Goal: Information Seeking & Learning: Learn about a topic

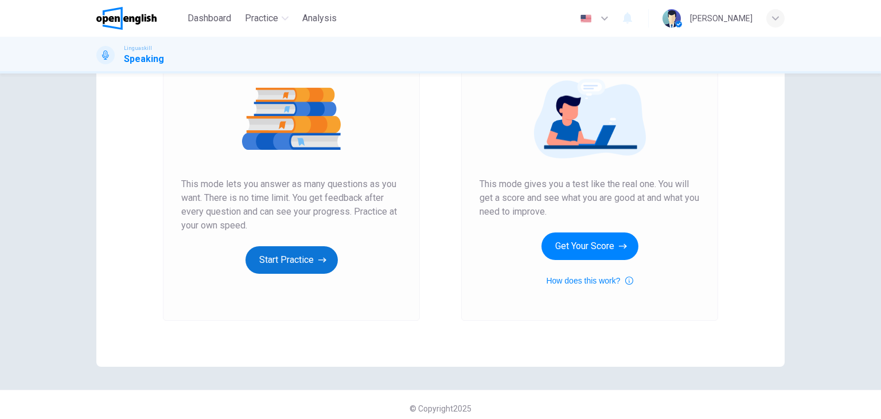
scroll to position [136, 0]
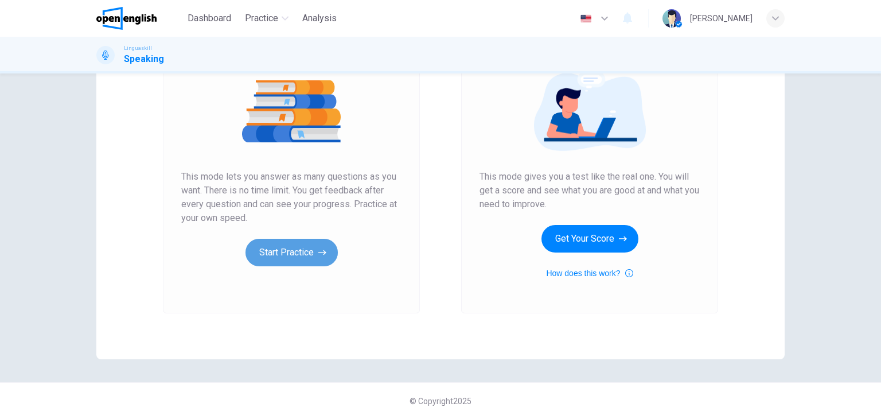
click at [279, 248] on button "Start Practice" at bounding box center [291, 253] width 92 height 28
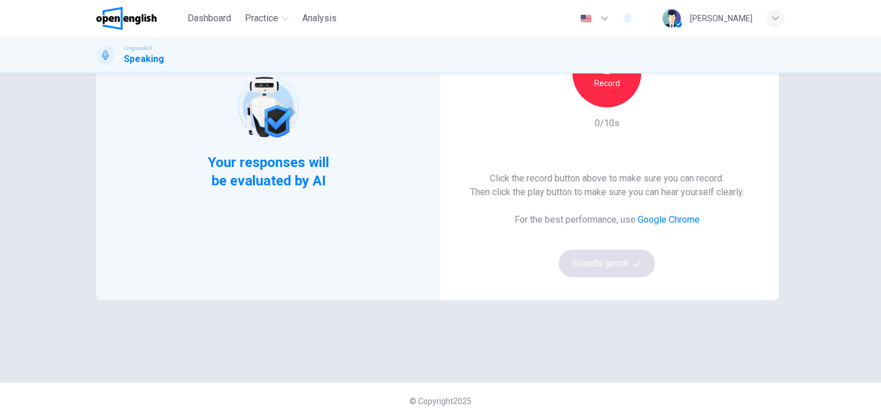
click at [612, 94] on div "Record" at bounding box center [606, 72] width 69 height 69
click at [603, 90] on div "Stop" at bounding box center [606, 72] width 69 height 69
click at [616, 268] on button "Sounds good!" at bounding box center [606, 263] width 96 height 28
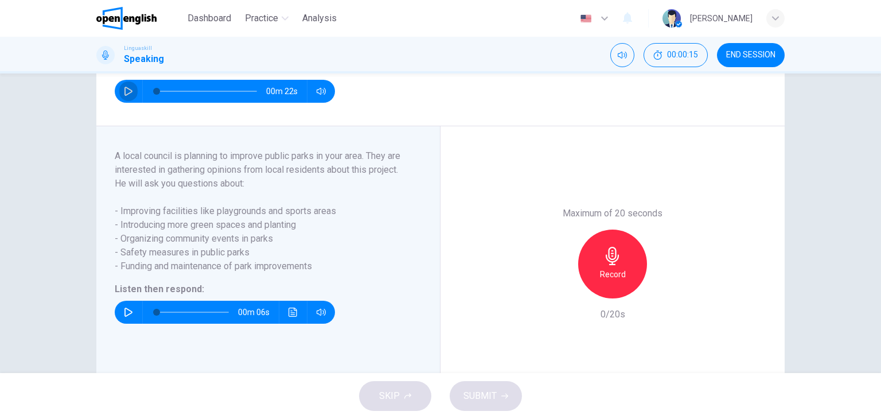
click at [126, 96] on icon "button" at bounding box center [128, 91] width 8 height 9
click at [126, 96] on icon "button" at bounding box center [128, 91] width 9 height 9
type input "**"
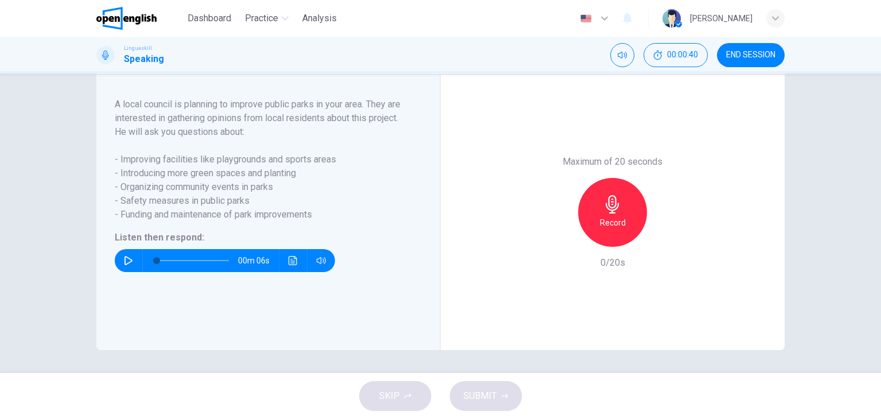
scroll to position [201, 0]
click at [119, 256] on button "button" at bounding box center [128, 260] width 18 height 23
click at [126, 259] on icon "button" at bounding box center [128, 260] width 9 height 9
click at [132, 258] on button "button" at bounding box center [128, 260] width 18 height 23
type input "*"
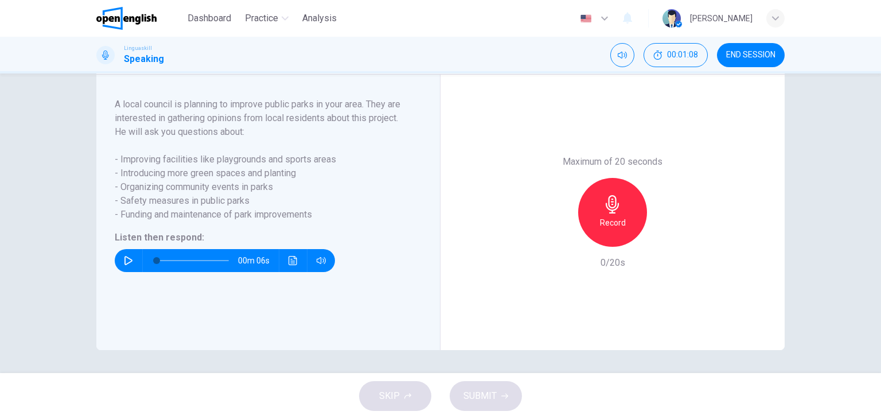
click at [615, 204] on icon "button" at bounding box center [611, 204] width 13 height 18
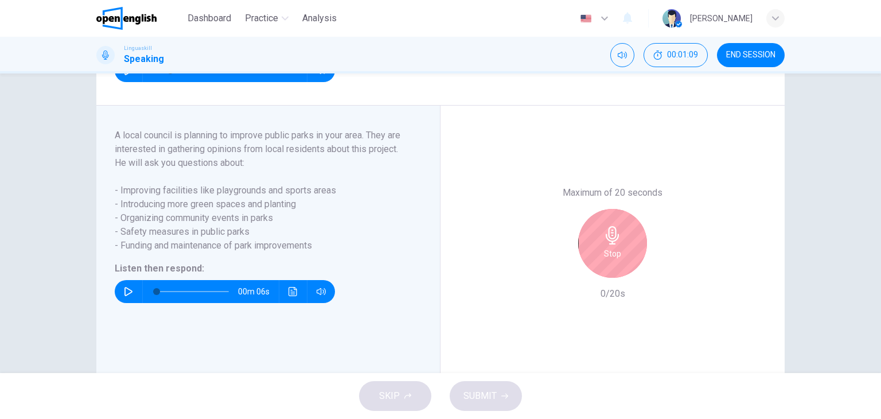
scroll to position [144, 0]
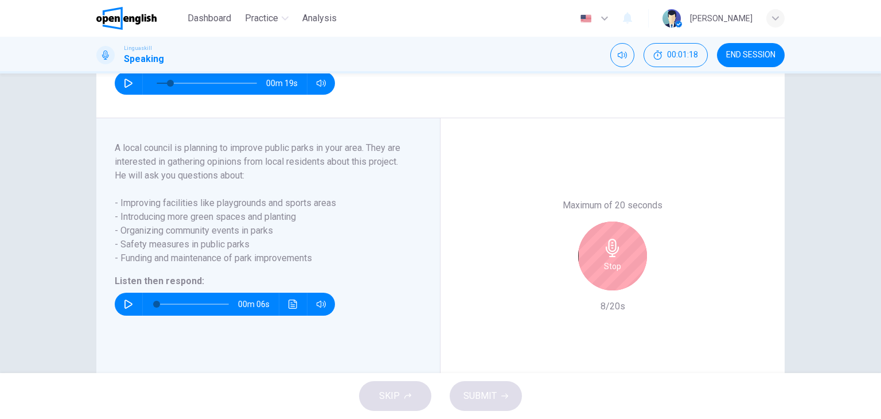
click at [592, 267] on div "Stop" at bounding box center [612, 255] width 69 height 69
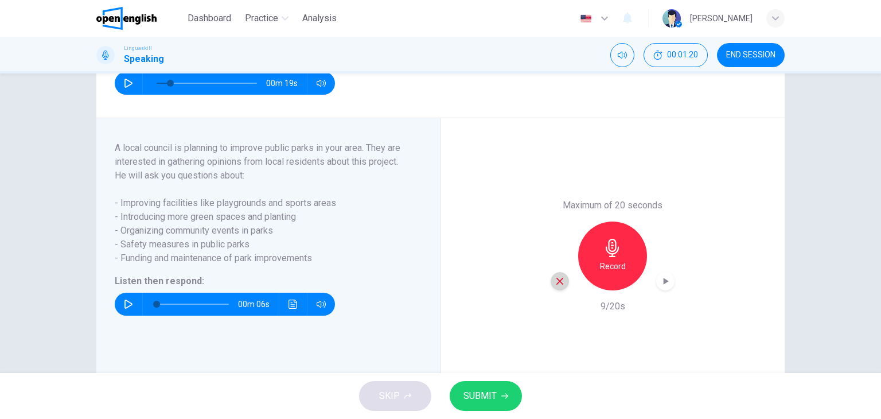
click at [560, 290] on div "button" at bounding box center [559, 281] width 18 height 18
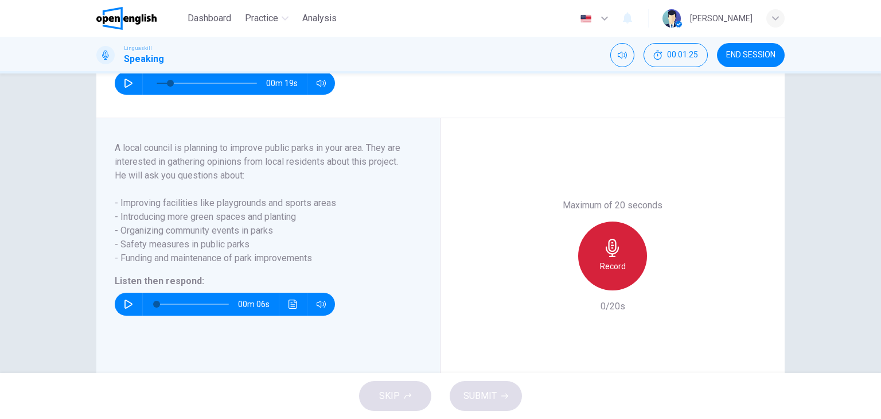
click at [609, 257] on icon "button" at bounding box center [611, 248] width 13 height 18
click at [600, 274] on div "Stop" at bounding box center [612, 255] width 69 height 69
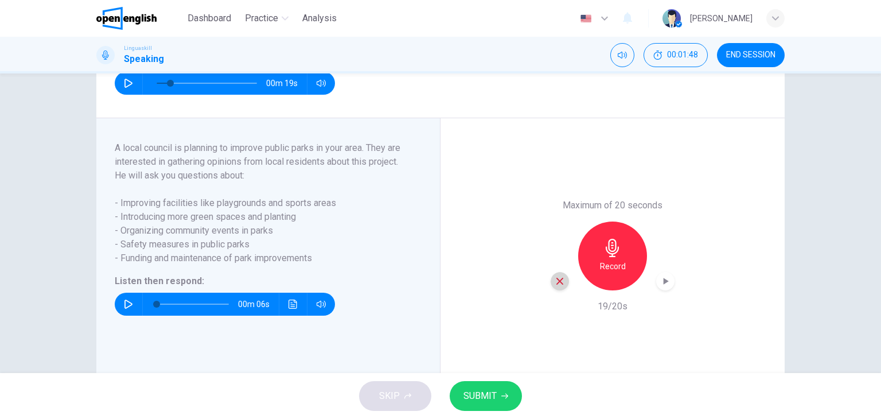
click at [554, 286] on icon "button" at bounding box center [559, 281] width 10 height 10
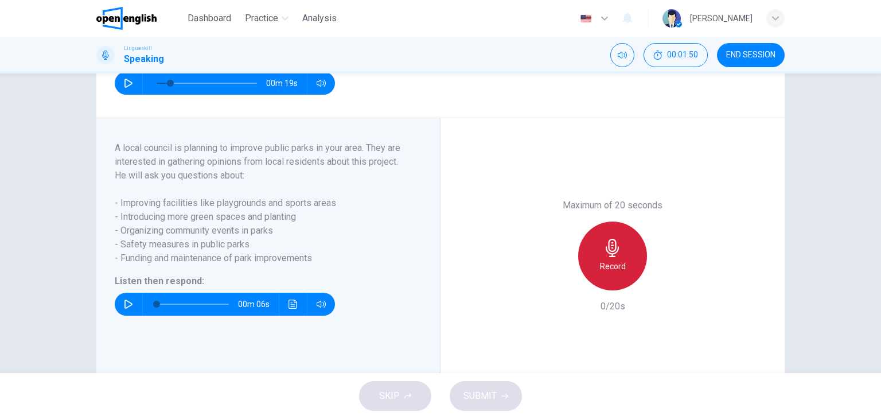
click at [611, 257] on icon "button" at bounding box center [612, 248] width 18 height 18
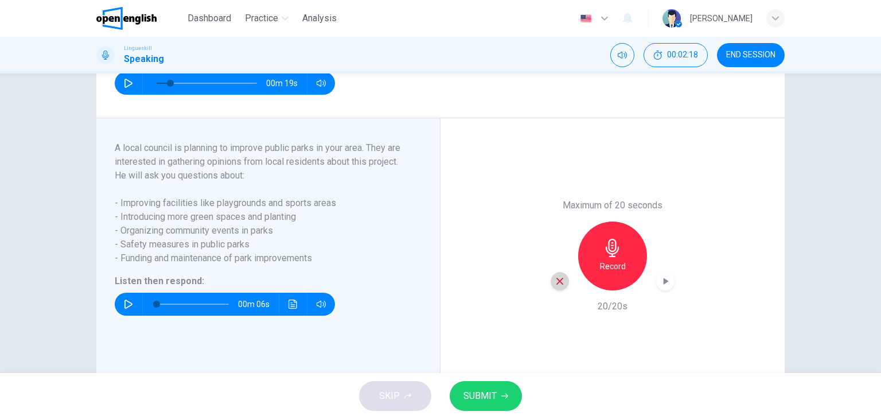
click at [550, 290] on div "button" at bounding box center [559, 281] width 18 height 18
click at [618, 257] on icon "button" at bounding box center [612, 248] width 18 height 18
click at [560, 286] on icon "button" at bounding box center [559, 281] width 10 height 10
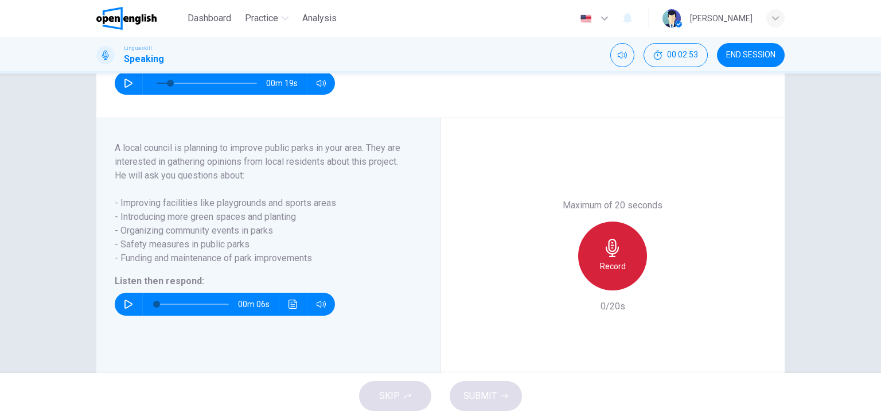
click at [594, 264] on div "Record" at bounding box center [612, 255] width 69 height 69
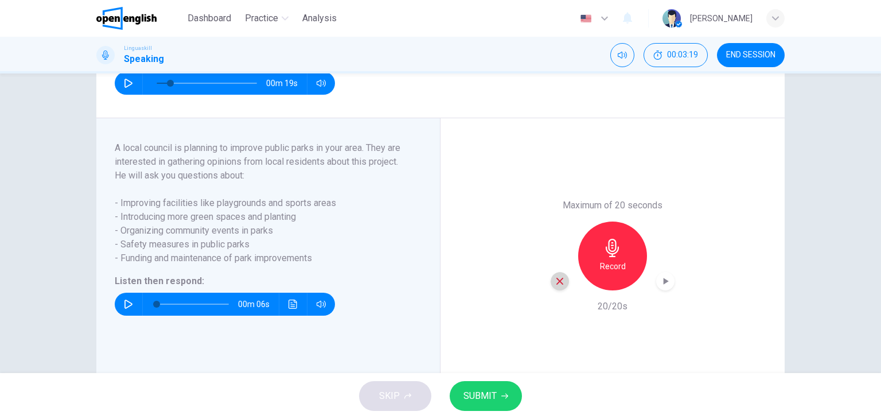
click at [554, 286] on icon "button" at bounding box center [559, 281] width 10 height 10
click at [605, 257] on icon "button" at bounding box center [611, 248] width 13 height 18
click at [663, 284] on icon "button" at bounding box center [665, 281] width 5 height 7
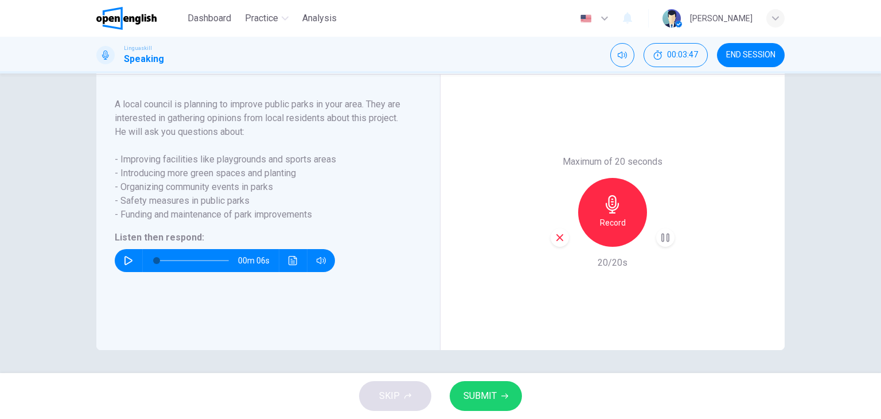
scroll to position [201, 0]
click at [485, 390] on span "SUBMIT" at bounding box center [479, 396] width 33 height 16
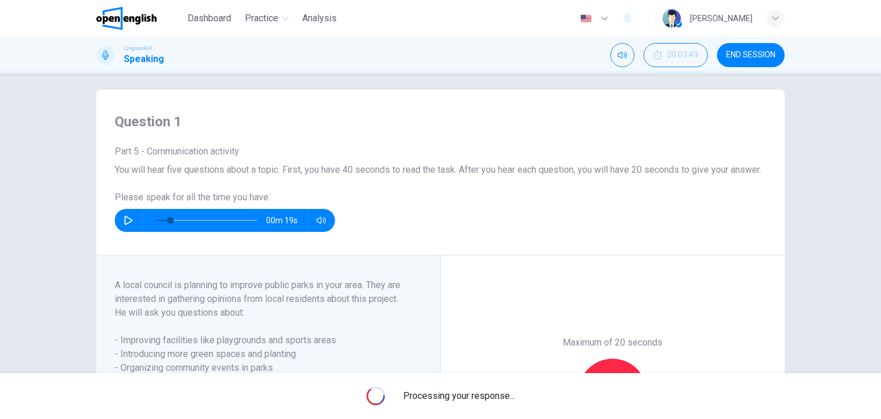
scroll to position [0, 0]
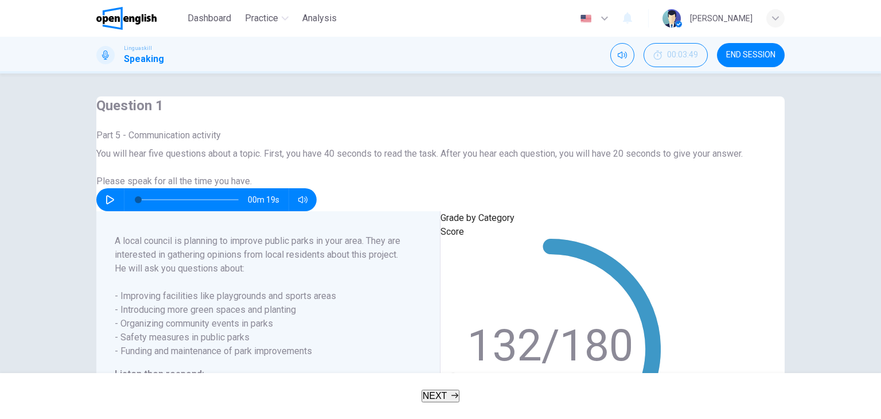
type input "*"
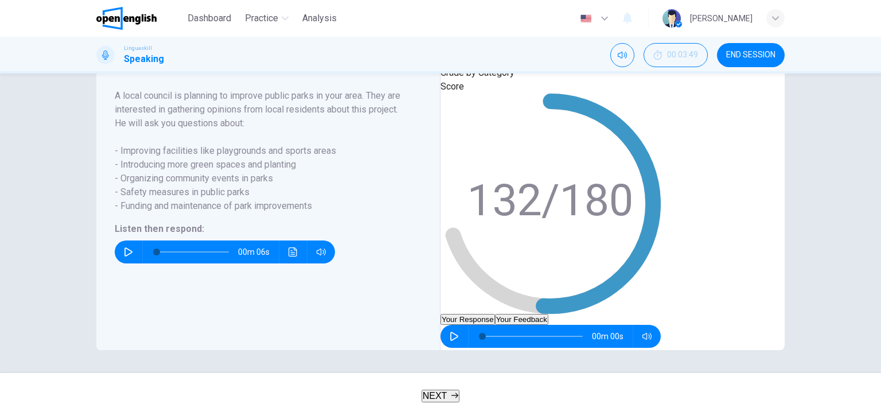
scroll to position [224, 0]
click at [548, 314] on button "Your Feedback" at bounding box center [521, 319] width 53 height 11
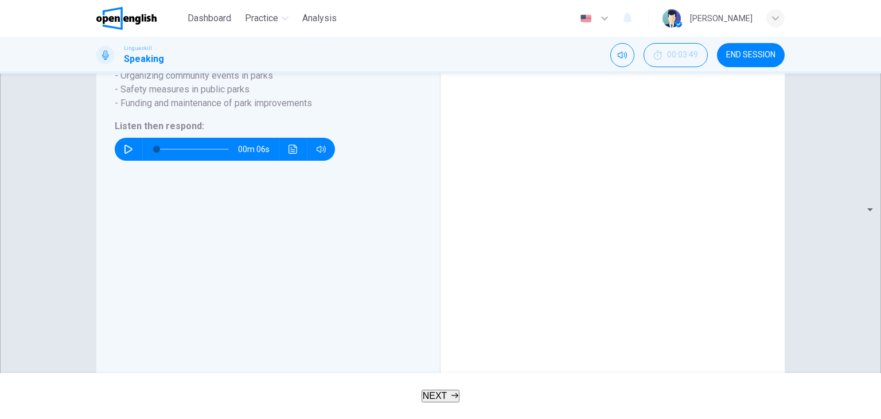
scroll to position [261, 0]
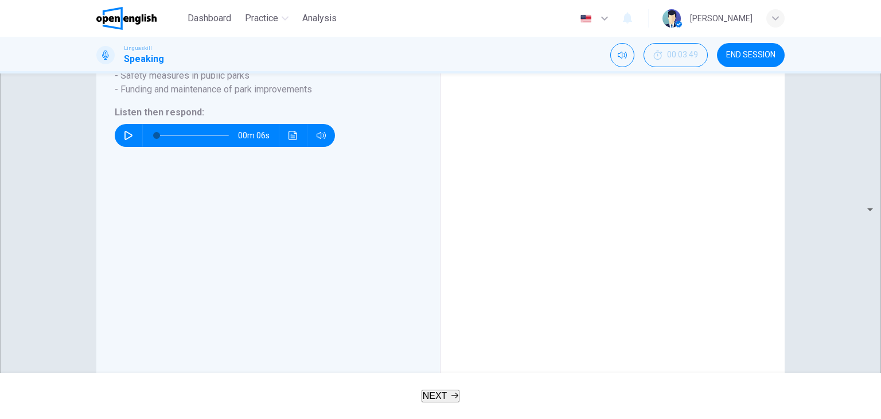
click at [426, 390] on span "NEXT" at bounding box center [435, 395] width 25 height 10
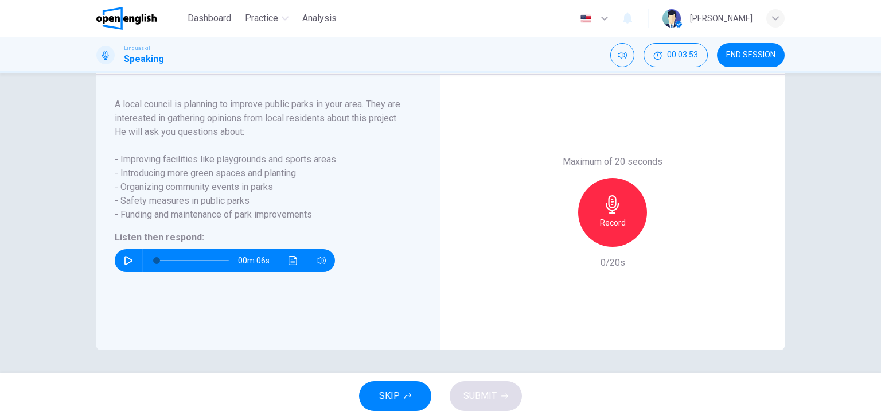
scroll to position [201, 0]
click at [119, 260] on button "button" at bounding box center [128, 260] width 18 height 23
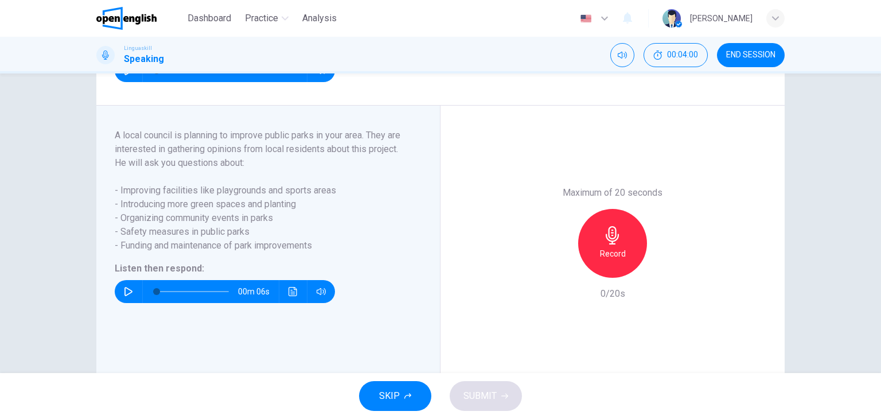
scroll to position [144, 0]
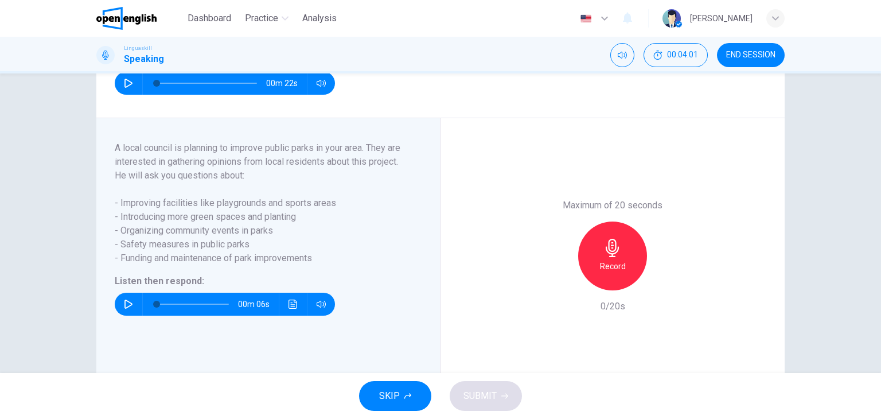
click at [118, 308] on div "00m 06s" at bounding box center [225, 303] width 220 height 23
click at [124, 308] on icon "button" at bounding box center [128, 303] width 9 height 9
click at [609, 272] on div "Record" at bounding box center [612, 255] width 69 height 69
click at [554, 286] on icon "button" at bounding box center [559, 281] width 10 height 10
click at [605, 271] on div "Record" at bounding box center [612, 255] width 69 height 69
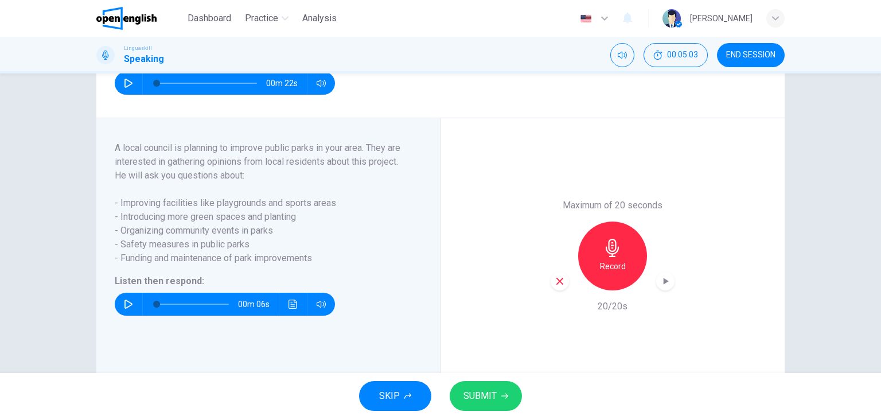
click at [610, 257] on icon "button" at bounding box center [612, 248] width 18 height 18
click at [487, 403] on span "SUBMIT" at bounding box center [479, 396] width 33 height 16
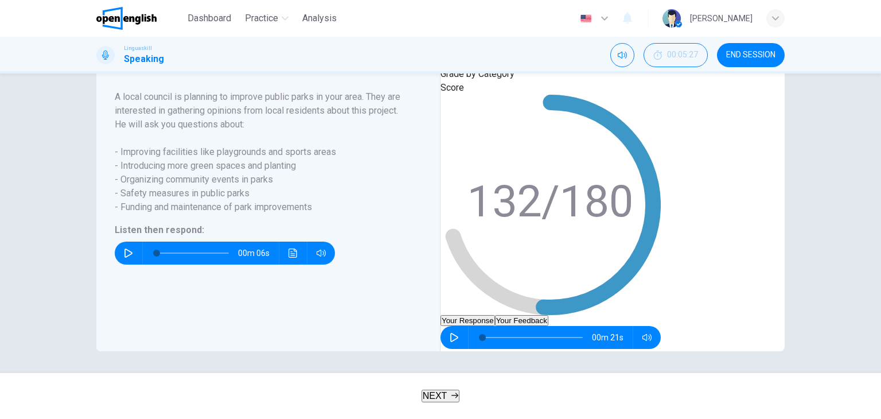
click at [548, 315] on button "Your Feedback" at bounding box center [521, 320] width 53 height 11
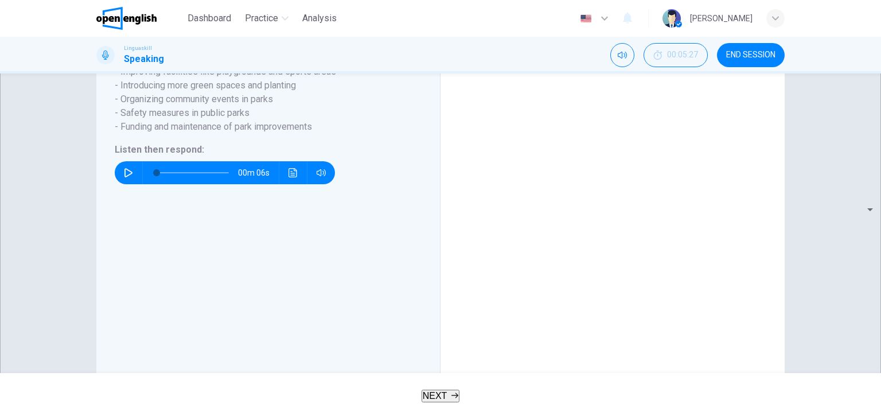
scroll to position [248, 0]
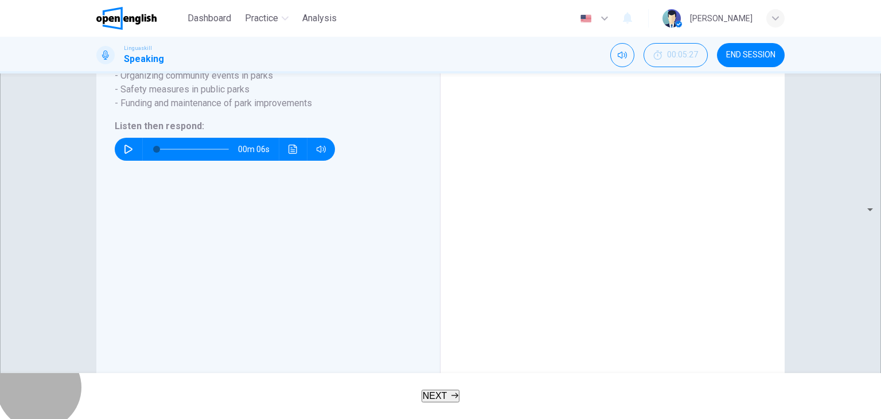
click at [440, 395] on span "NEXT" at bounding box center [435, 395] width 25 height 10
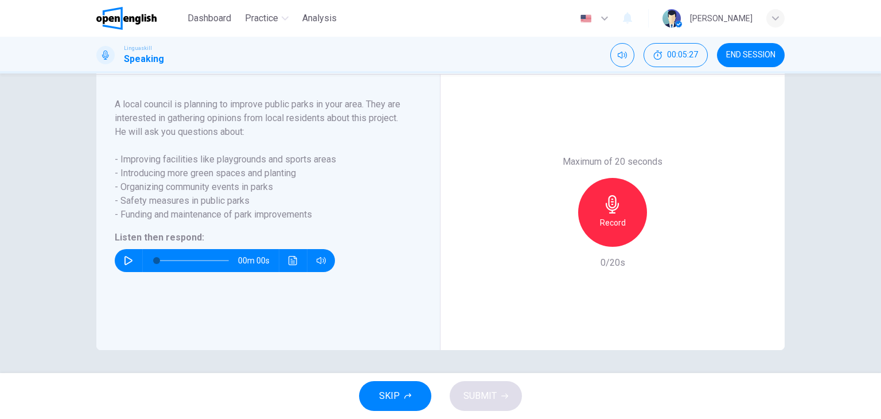
scroll to position [201, 0]
click at [127, 257] on icon "button" at bounding box center [128, 260] width 9 height 9
click at [608, 220] on h6 "Record" at bounding box center [613, 223] width 26 height 14
click at [489, 395] on span "SUBMIT" at bounding box center [479, 396] width 33 height 16
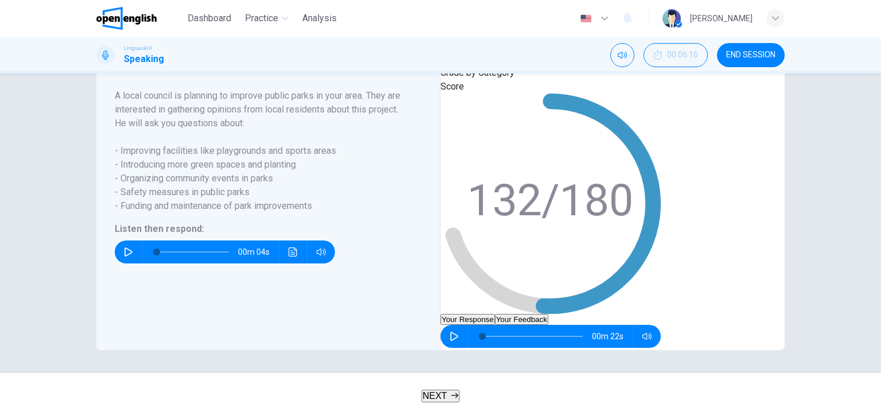
click at [548, 314] on button "Your Feedback" at bounding box center [521, 319] width 53 height 11
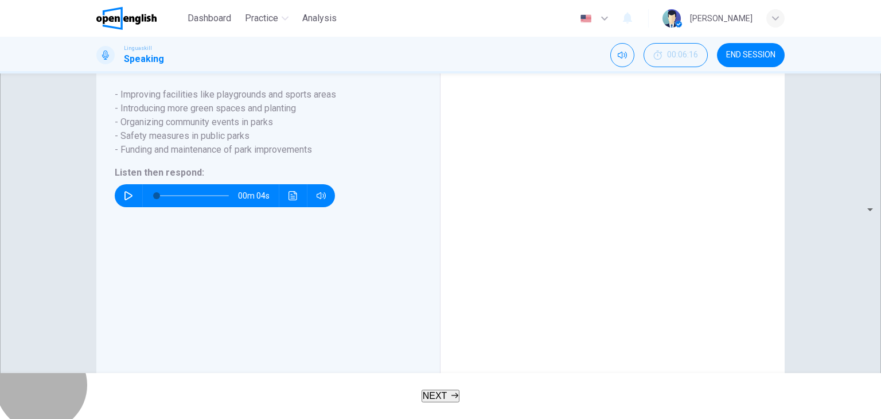
click at [443, 393] on span "NEXT" at bounding box center [435, 395] width 25 height 10
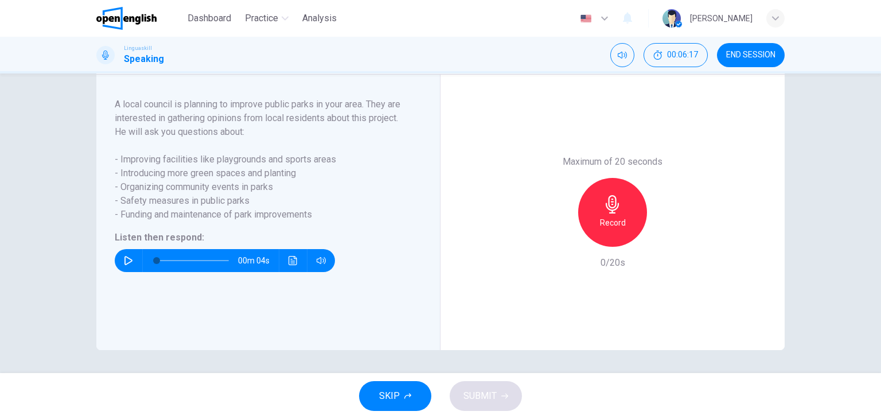
click at [130, 259] on icon "button" at bounding box center [128, 260] width 9 height 9
click at [127, 257] on icon "button" at bounding box center [128, 260] width 9 height 9
drag, startPoint x: 249, startPoint y: 199, endPoint x: 105, endPoint y: 192, distance: 144.1
click at [105, 192] on div "Part 5 - Communication activity A local council is planning to improve public p…" at bounding box center [268, 212] width 344 height 275
drag, startPoint x: 118, startPoint y: 198, endPoint x: 252, endPoint y: 195, distance: 134.2
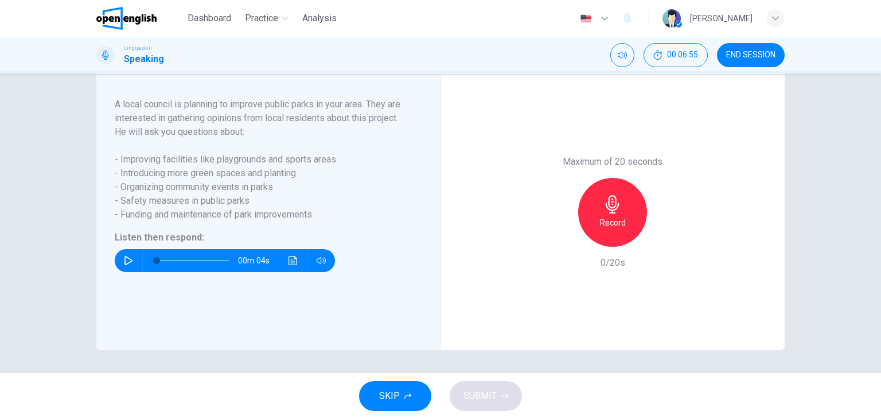
click at [245, 195] on span "- Safety measures in public parks" at bounding box center [261, 201] width 293 height 14
click at [127, 257] on icon "button" at bounding box center [128, 260] width 9 height 9
type input "*"
click at [133, 259] on button "button" at bounding box center [128, 260] width 18 height 23
type input "*"
